Goal: Register for event/course

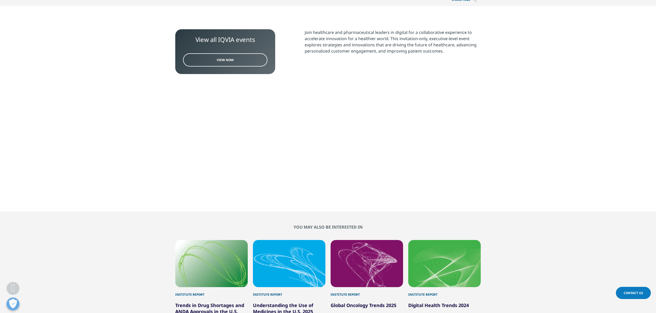
scroll to position [42, 0]
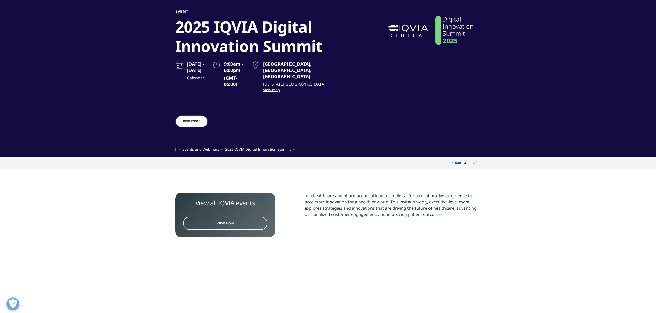
click at [320, 193] on p "Join healthcare and pharmaceutical leaders in digital for a collaborative exper…" at bounding box center [393, 207] width 176 height 29
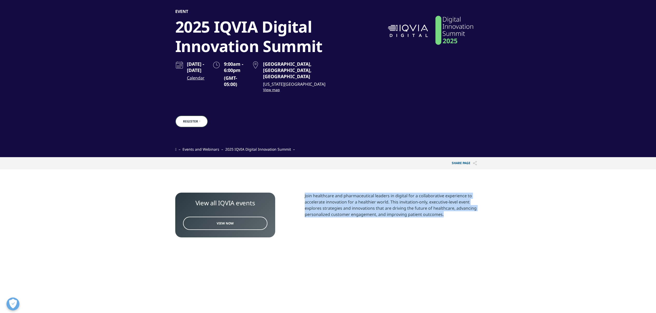
click at [320, 193] on p "Join healthcare and pharmaceutical leaders in digital for a collaborative exper…" at bounding box center [393, 207] width 176 height 29
click at [323, 204] on p "Join healthcare and pharmaceutical leaders in digital for a collaborative exper…" at bounding box center [393, 207] width 176 height 29
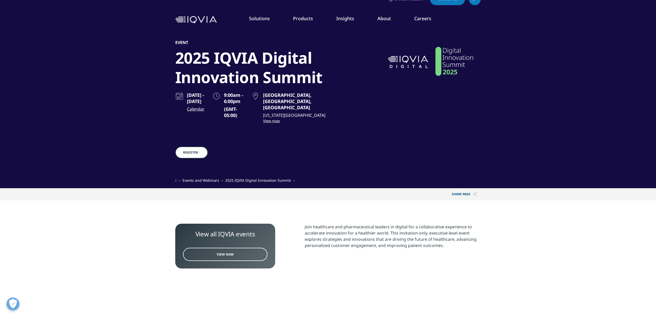
scroll to position [0, 0]
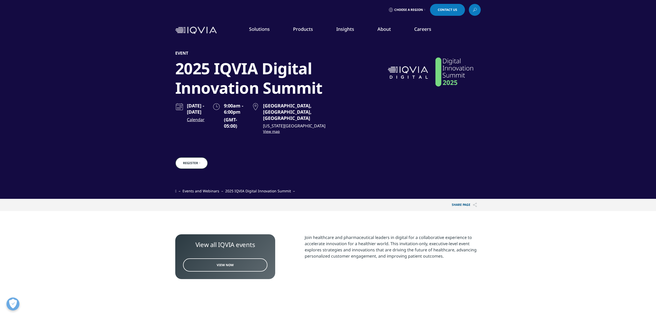
click at [212, 96] on div "2025 IQVIA Digital Innovation Summit" at bounding box center [264, 78] width 178 height 39
click at [212, 90] on div "2025 IQVIA Digital Innovation Summit" at bounding box center [264, 78] width 178 height 39
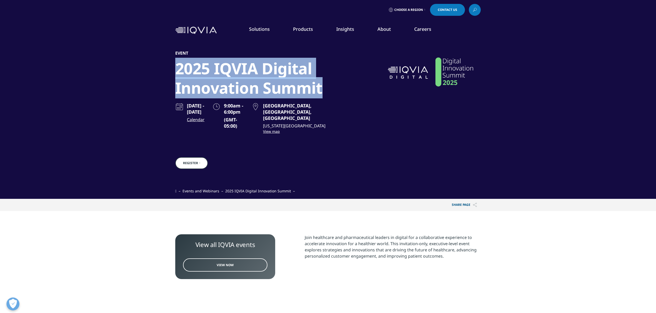
click at [212, 90] on div "2025 IQVIA Digital Innovation Summit" at bounding box center [264, 78] width 178 height 39
click at [212, 67] on div "2025 IQVIA Digital Innovation Summit" at bounding box center [264, 78] width 178 height 39
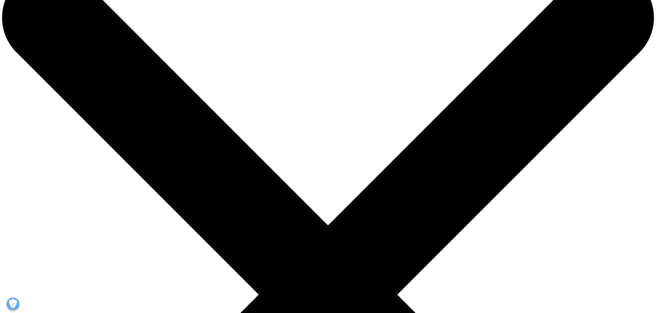
scroll to position [64, 0]
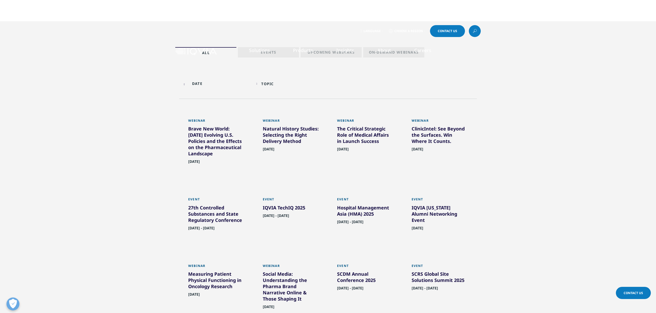
click at [281, 207] on div "IQVIA TechIQ 2025" at bounding box center [291, 208] width 56 height 8
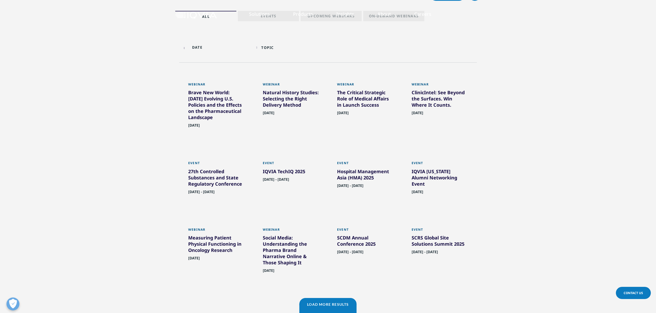
scroll to position [66, 0]
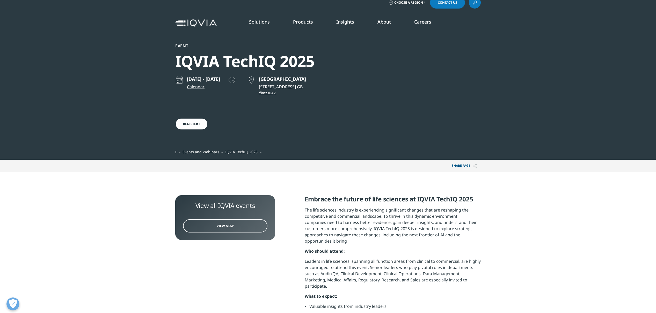
scroll to position [74, 0]
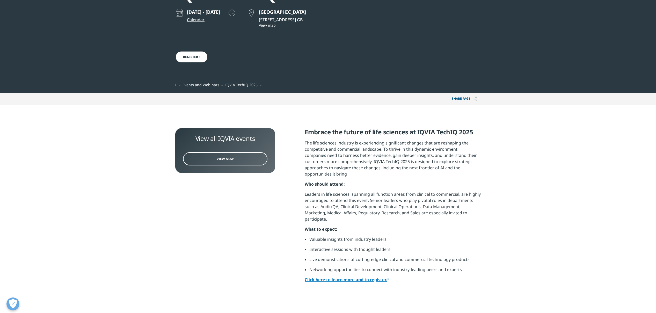
click at [331, 277] on link "Click here to learn more and to register." at bounding box center [347, 280] width 84 height 6
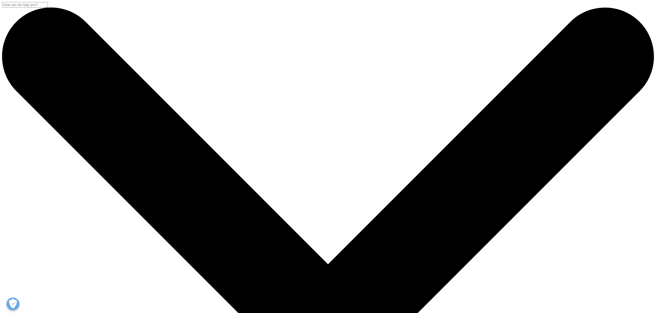
scroll to position [66, 0]
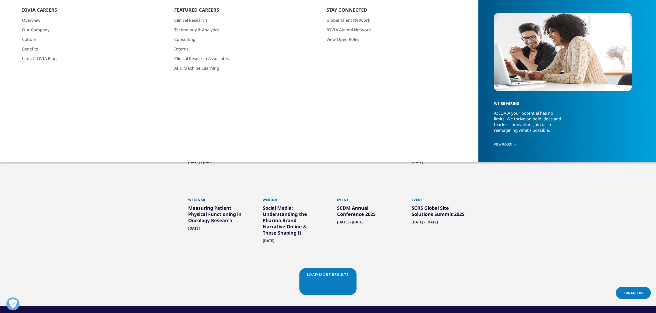
click at [320, 289] on div "Load More Results" at bounding box center [327, 281] width 57 height 27
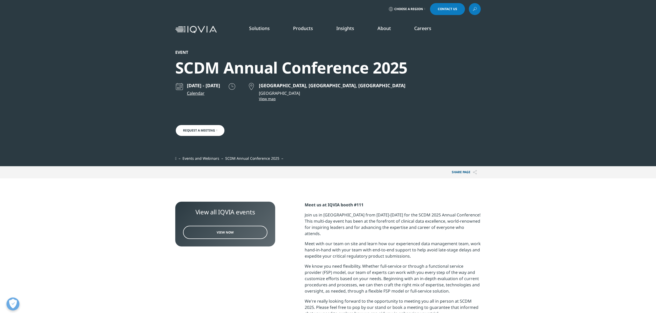
scroll to position [1, 0]
click at [376, 220] on p "Join us in Baltimore from September 27-30 for the SCDM 2025 Annual Conference! …" at bounding box center [393, 225] width 176 height 29
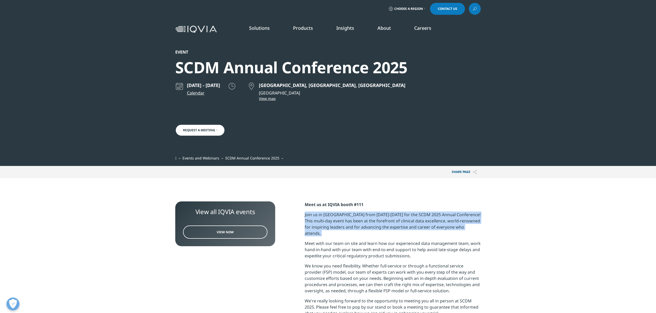
click at [376, 220] on p "Join us in Baltimore from September 27-30 for the SCDM 2025 Annual Conference! …" at bounding box center [393, 225] width 176 height 29
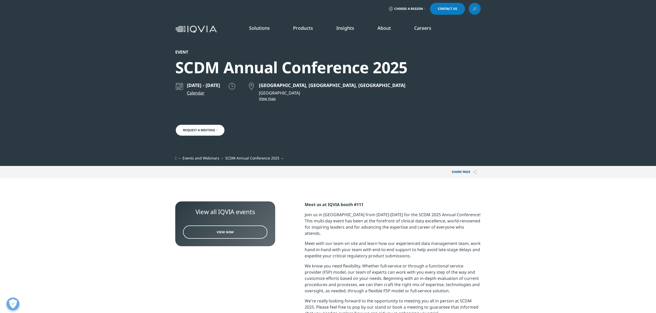
click at [356, 240] on p "Meet with our team on site and learn how our experienced data management team, …" at bounding box center [393, 251] width 176 height 23
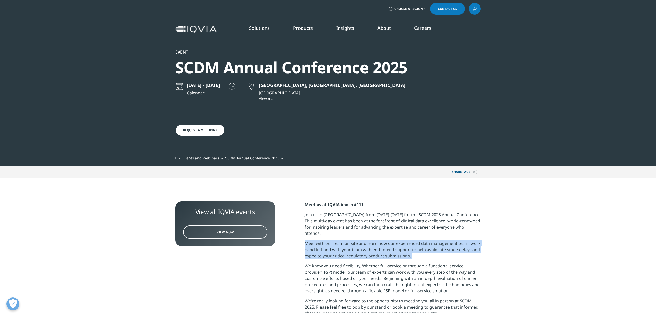
click at [356, 240] on p "Meet with our team on site and learn how our experienced data management team, …" at bounding box center [393, 251] width 176 height 23
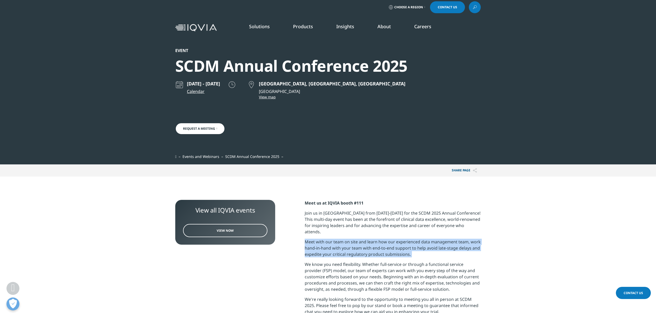
scroll to position [0, 0]
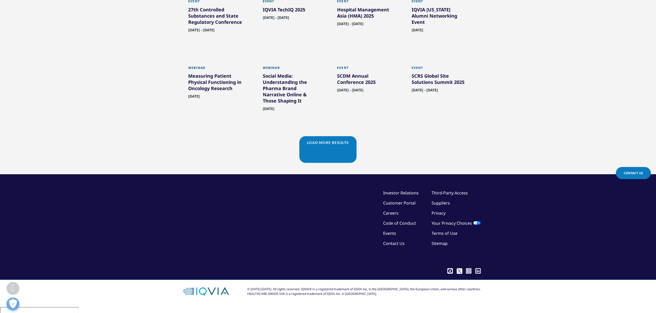
click at [323, 145] on link "Load More Results" at bounding box center [327, 142] width 57 height 13
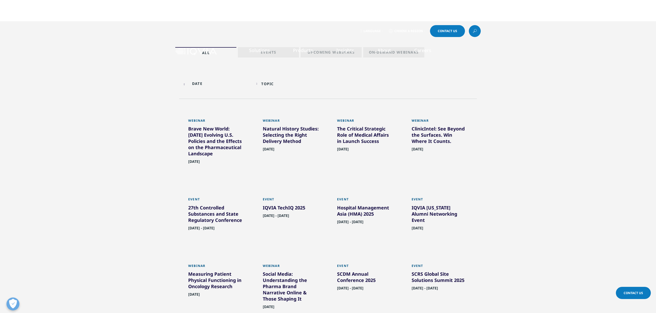
click at [431, 132] on div "ClinicIntel: See Beyond the Surfaces. Win Where It Counts." at bounding box center [440, 136] width 56 height 21
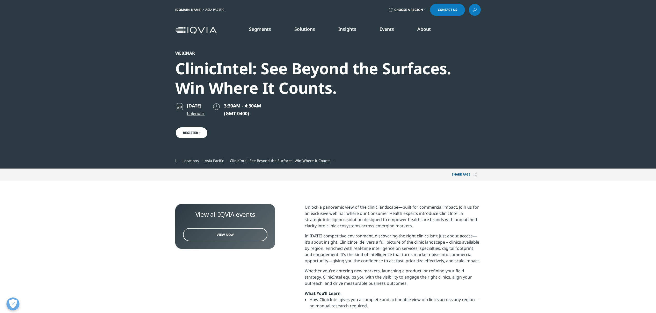
scroll to position [226, 305]
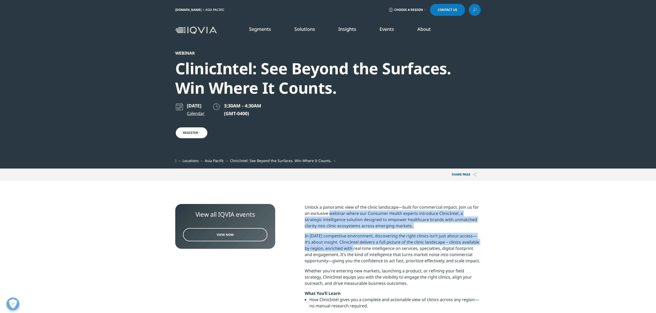
drag, startPoint x: 329, startPoint y: 213, endPoint x: 351, endPoint y: 247, distance: 41.0
click at [351, 247] on div "Unlock a panoramic view of the clinic landscape—built for commercial impact. Jo…" at bounding box center [393, 310] width 176 height 213
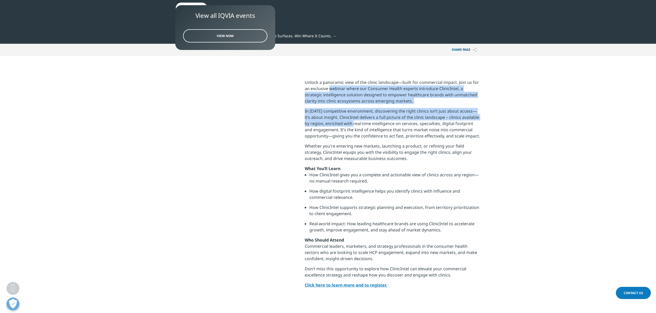
scroll to position [240, 0]
